Goal: Information Seeking & Learning: Learn about a topic

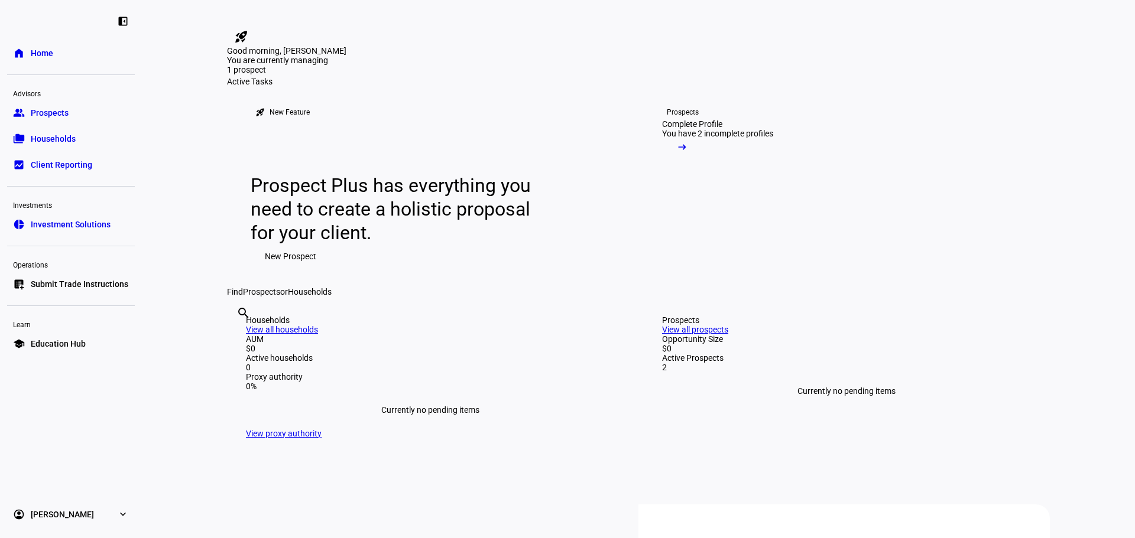
click at [51, 121] on link "group Prospects" at bounding box center [71, 113] width 128 height 24
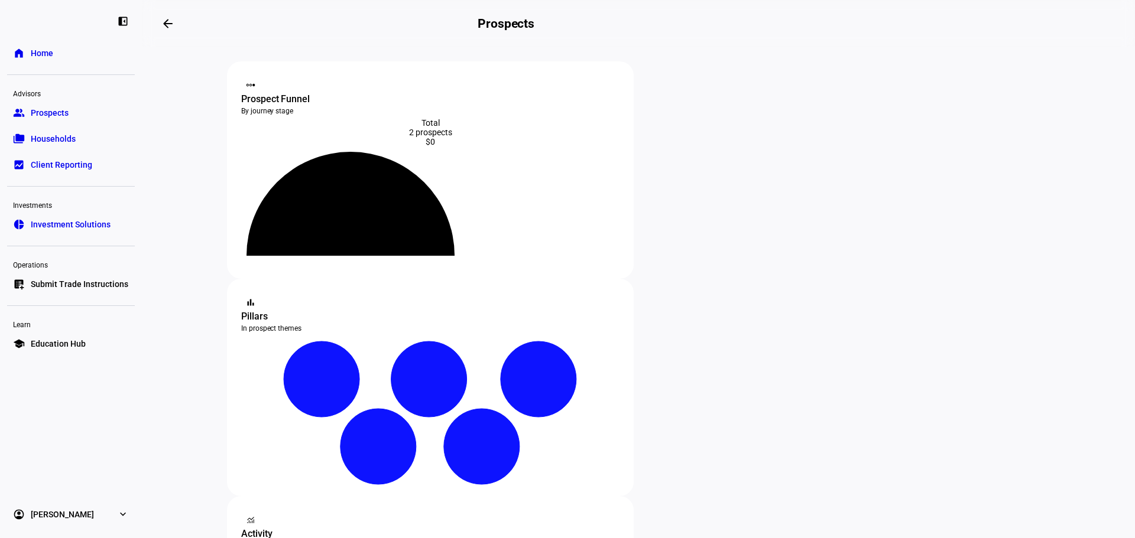
click at [40, 116] on span "Prospects" at bounding box center [50, 113] width 38 height 12
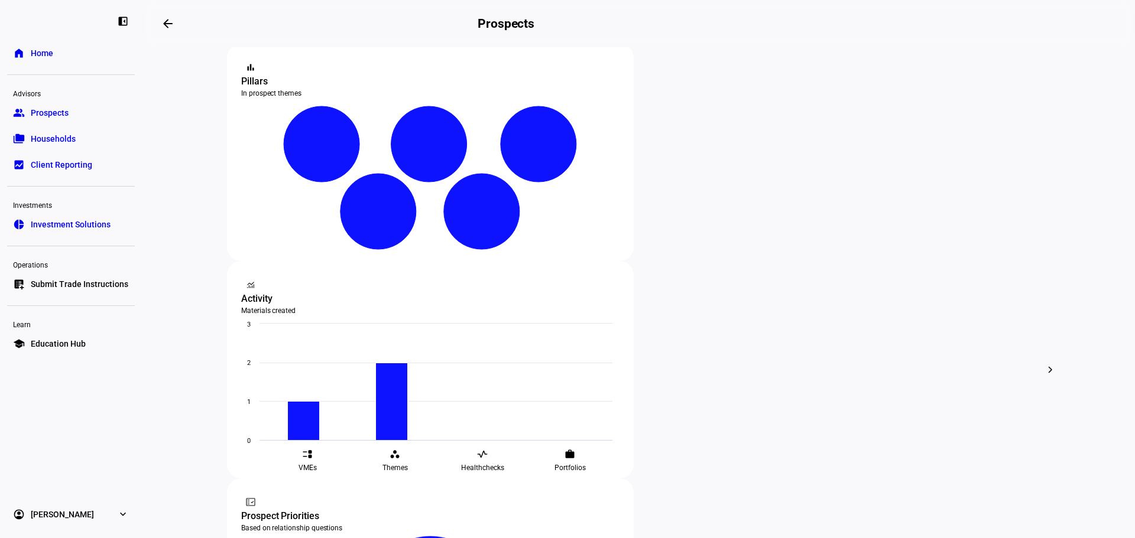
scroll to position [236, 0]
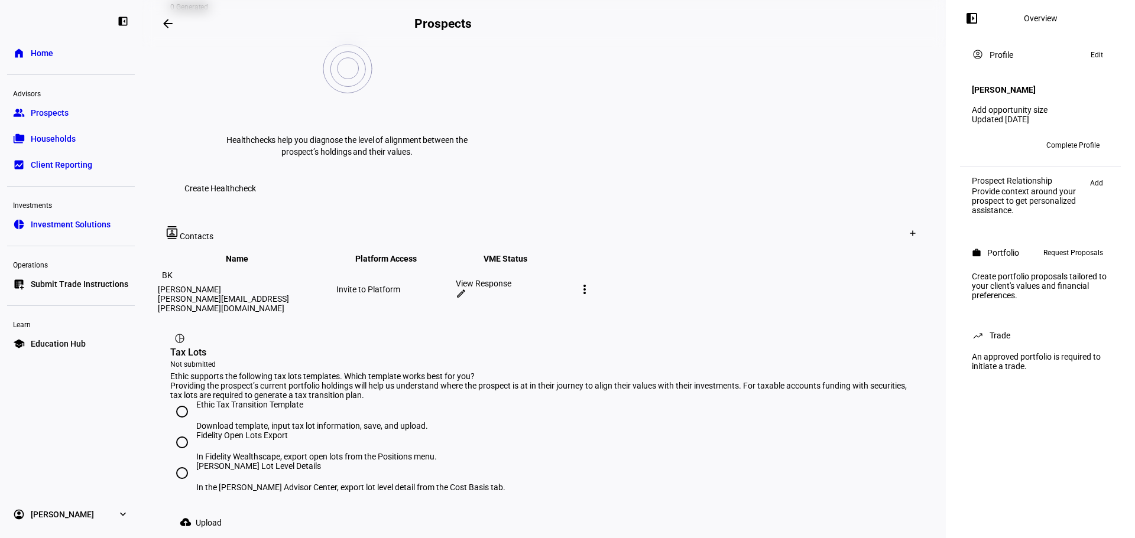
scroll to position [473, 0]
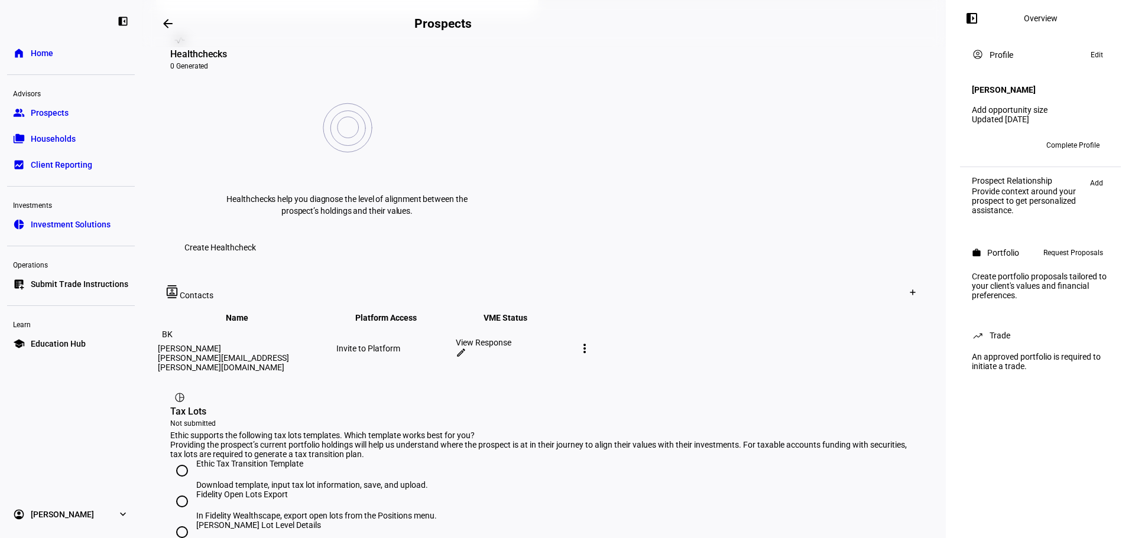
click at [573, 338] on div "View Response" at bounding box center [514, 342] width 117 height 9
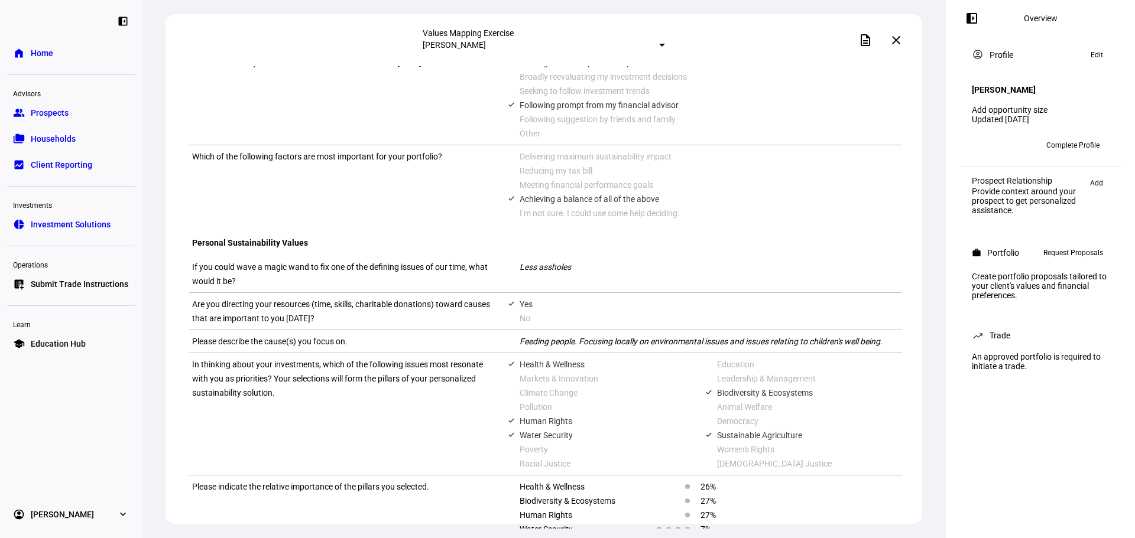
scroll to position [591, 0]
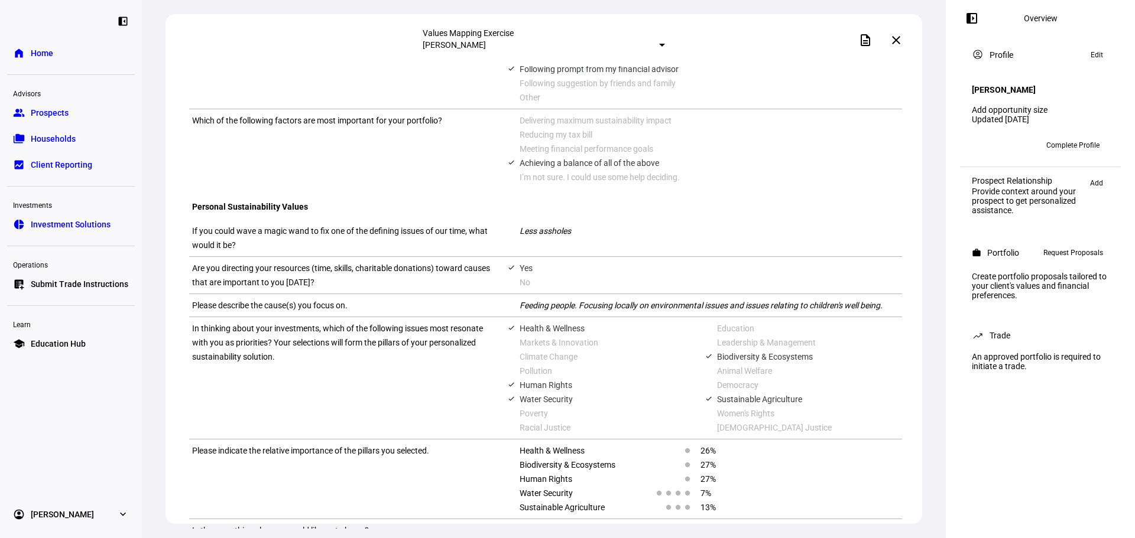
drag, startPoint x: 191, startPoint y: 285, endPoint x: 587, endPoint y: 295, distance: 396.1
click at [597, 257] on div "If you could wave a magic wand to fix one of the defining issues of our time, w…" at bounding box center [545, 238] width 713 height 37
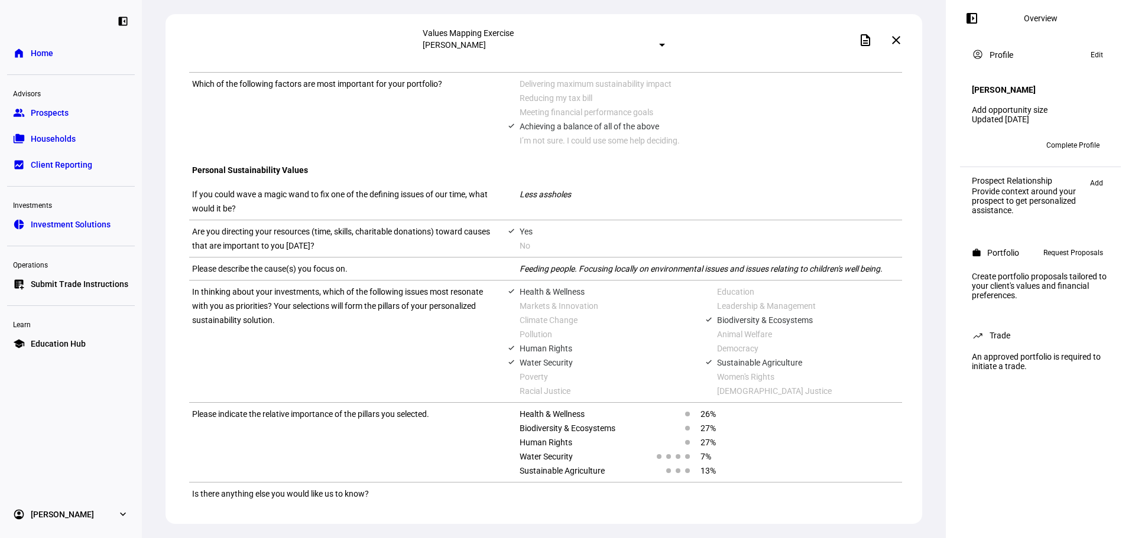
scroll to position [755, 0]
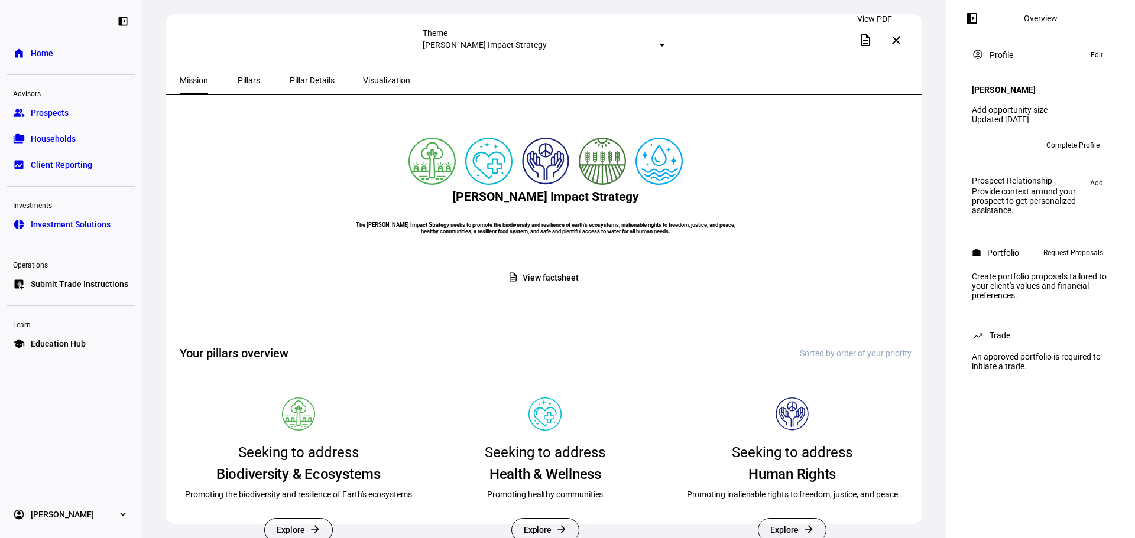
click at [596, 38] on span at bounding box center [865, 40] width 28 height 28
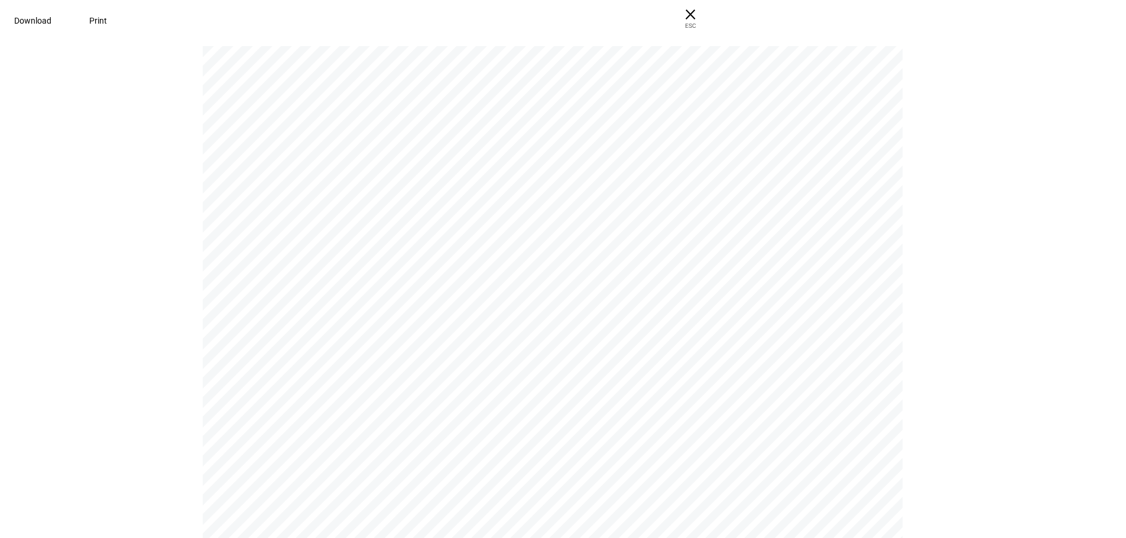
click at [51, 23] on span "Download" at bounding box center [32, 20] width 37 height 9
click at [596, 23] on span "ESC" at bounding box center [690, 21] width 38 height 17
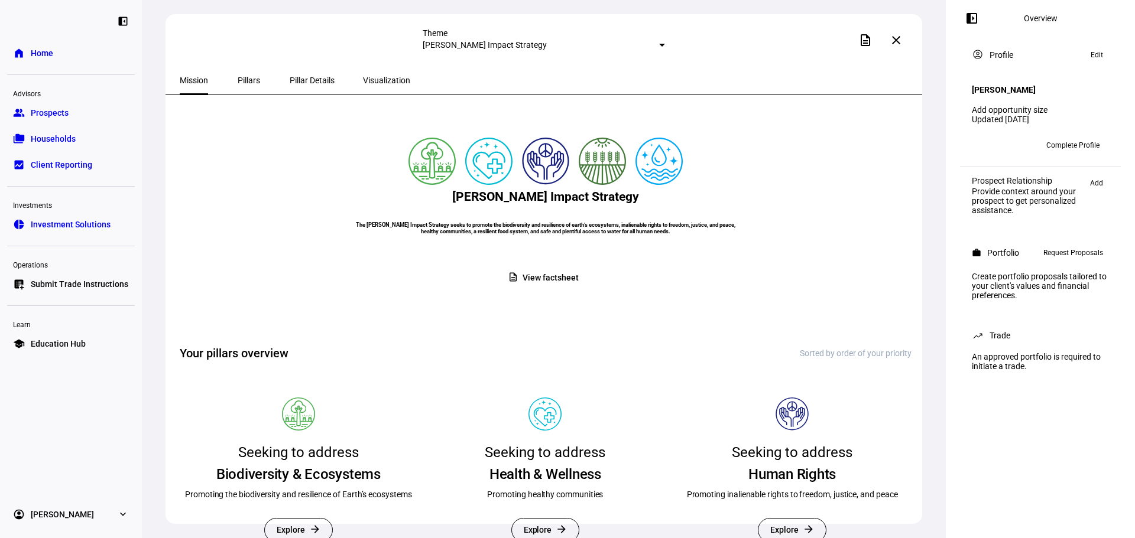
click at [596, 40] on span at bounding box center [896, 40] width 28 height 28
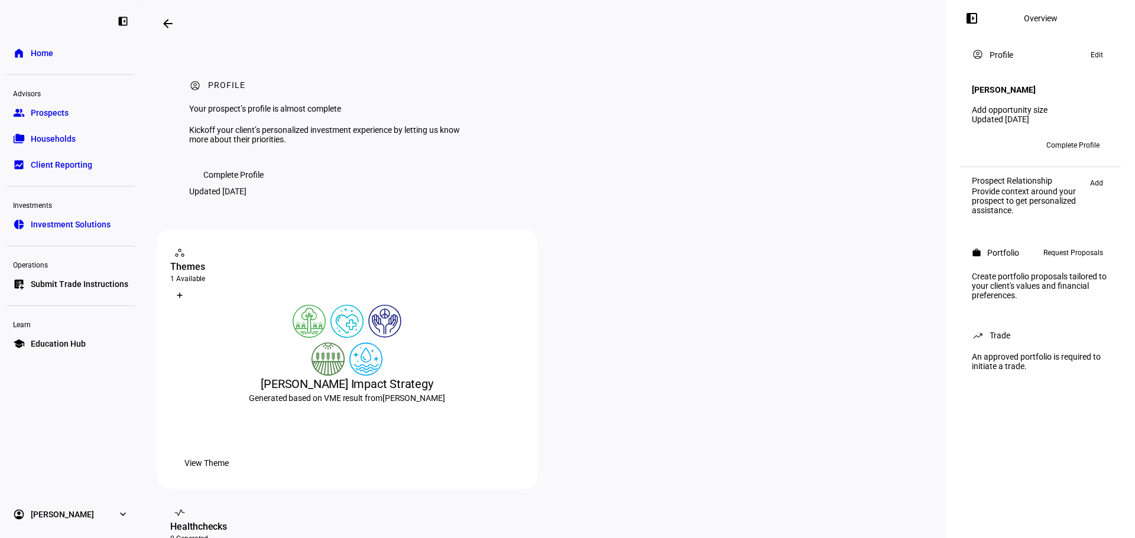
click at [59, 79] on link "folder_copy Households" at bounding box center [71, 139] width 128 height 24
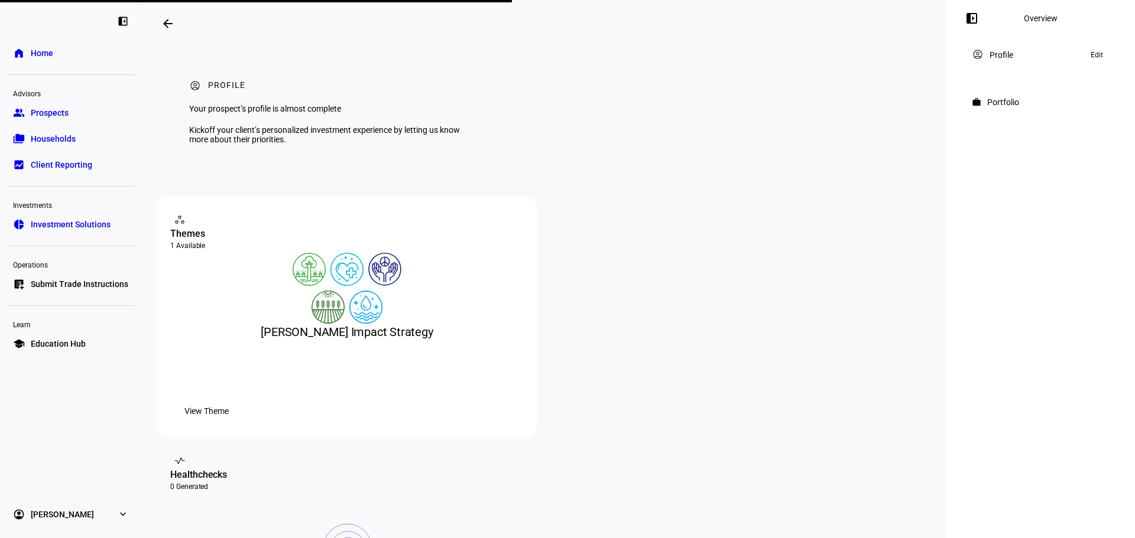
click at [62, 79] on span "Prospects" at bounding box center [50, 113] width 38 height 12
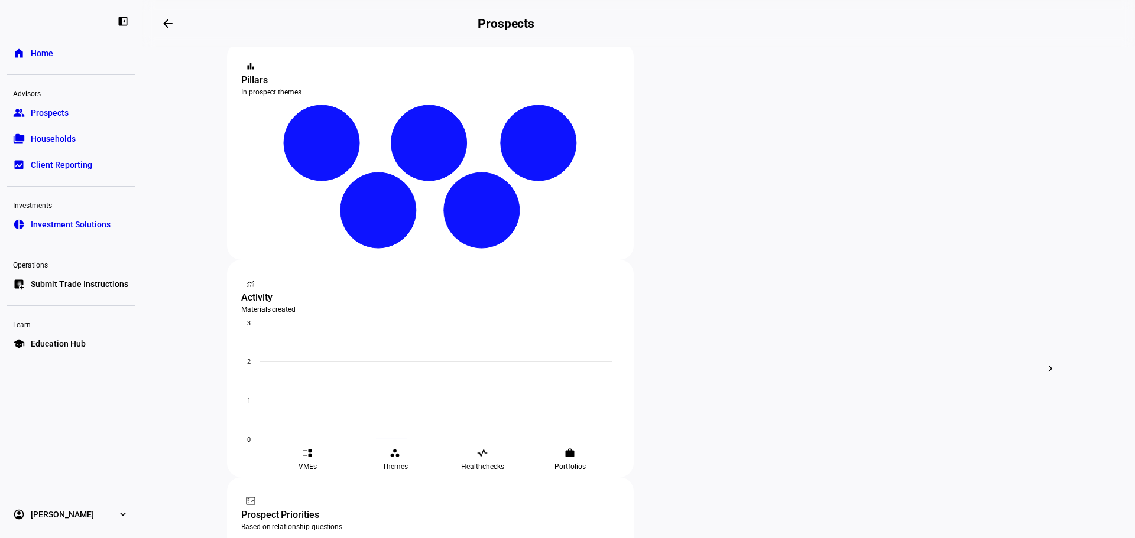
scroll to position [236, 0]
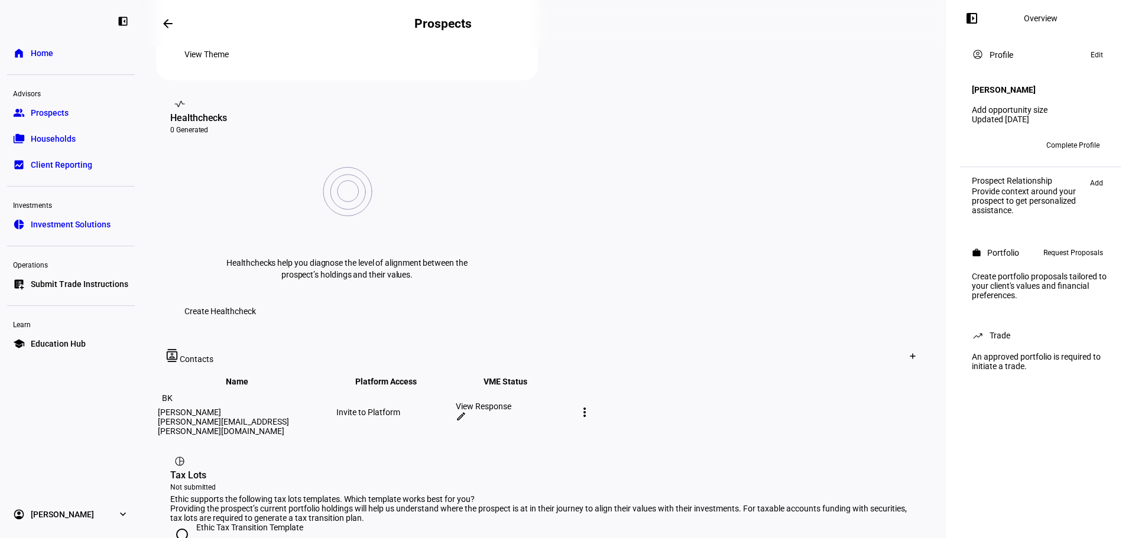
scroll to position [414, 0]
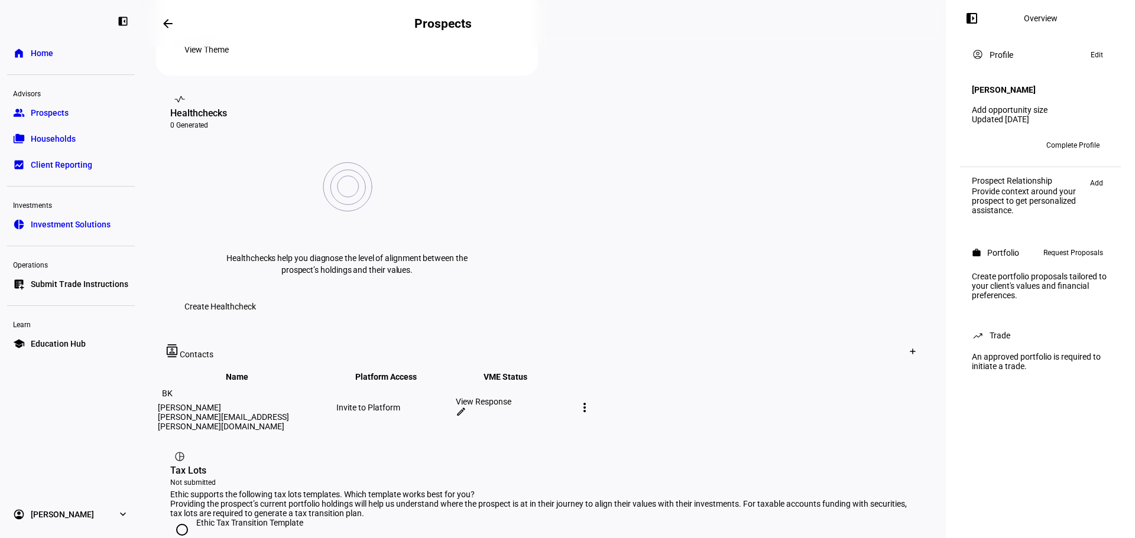
click at [573, 79] on div "View Response" at bounding box center [514, 401] width 117 height 9
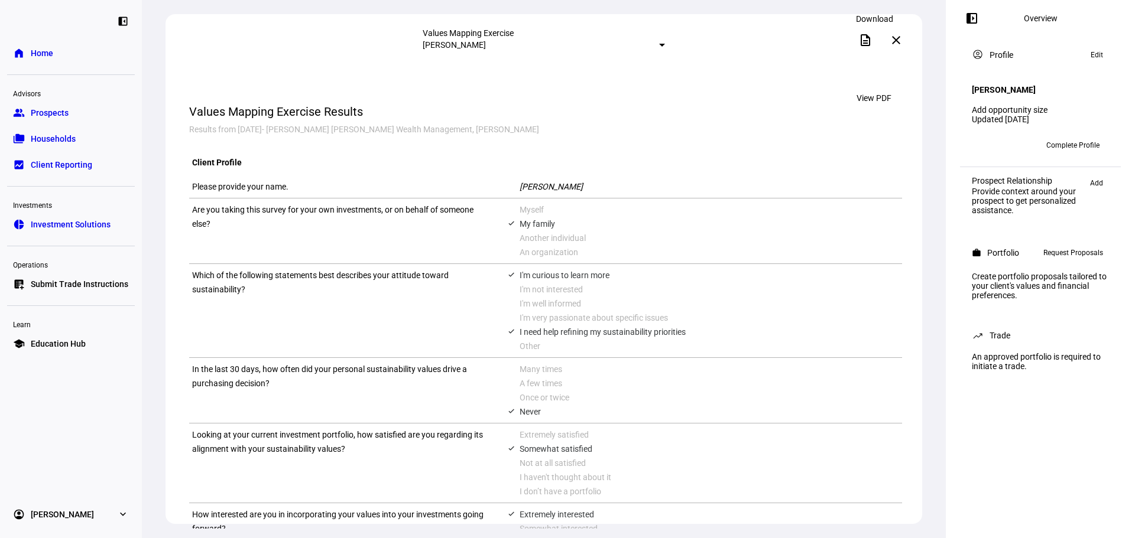
click at [596, 37] on span at bounding box center [865, 40] width 28 height 28
